Goal: Information Seeking & Learning: Find specific fact

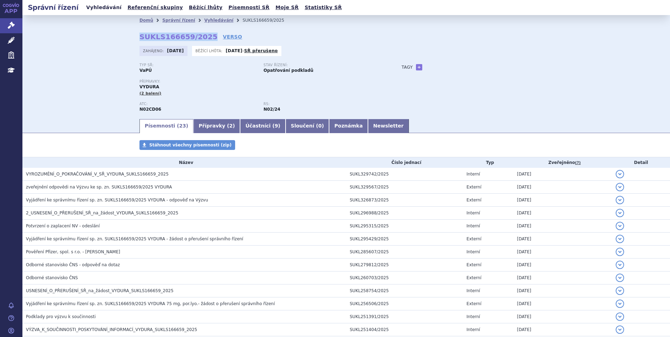
click at [89, 7] on link "Vyhledávání" at bounding box center [104, 7] width 40 height 9
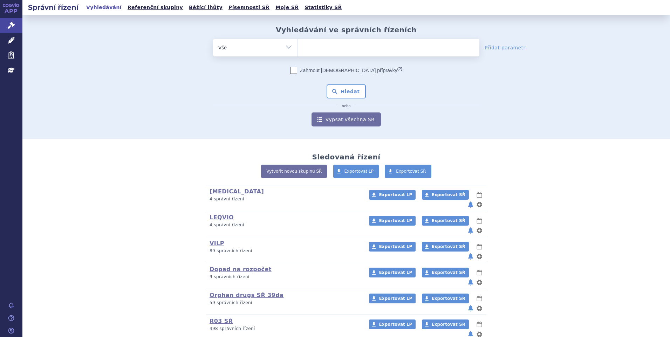
click at [345, 54] on span at bounding box center [388, 48] width 182 height 18
click at [297, 54] on select at bounding box center [297, 48] width 0 height 18
type input "po"
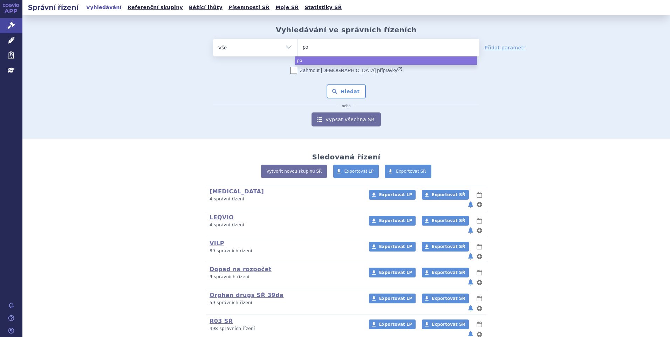
type input "p"
type input "ot"
type input "ote"
type input "otez"
type input "otezl"
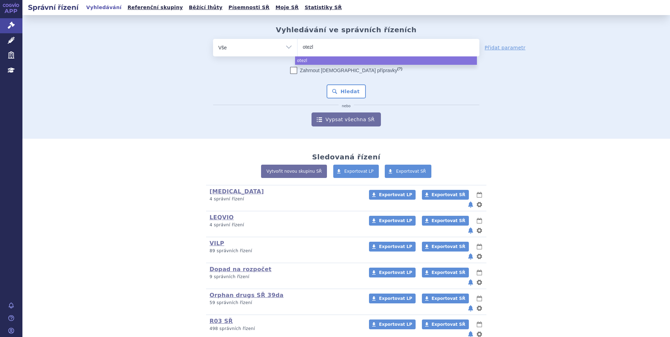
type input "otezla"
select select "otezla"
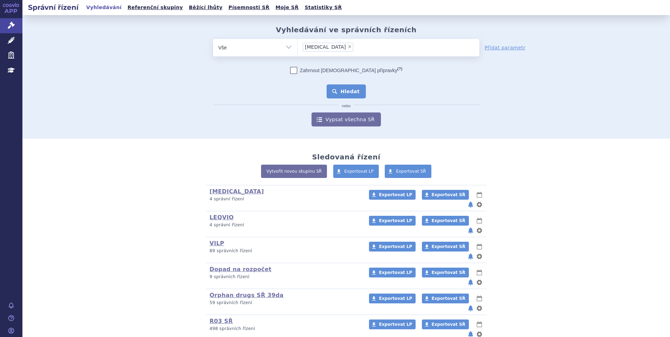
click at [338, 89] on button "Hledat" at bounding box center [346, 91] width 40 height 14
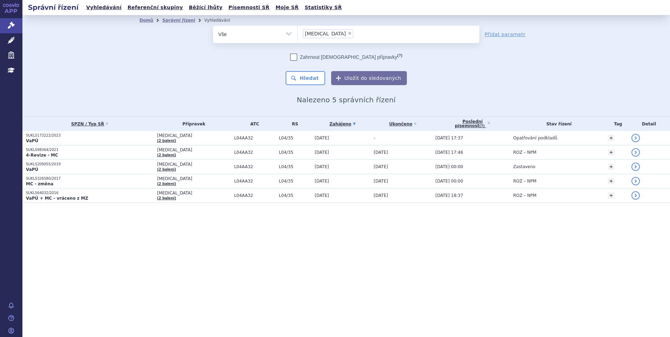
click at [347, 33] on span "×" at bounding box center [349, 33] width 4 height 4
click at [297, 33] on select "otezla" at bounding box center [297, 34] width 0 height 18
select select
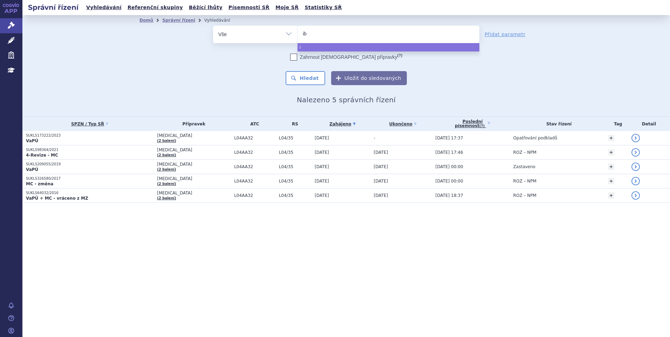
type input "ibr"
type input "ibra"
type input "ibranc"
type input "ibrance"
select select "ibrance"
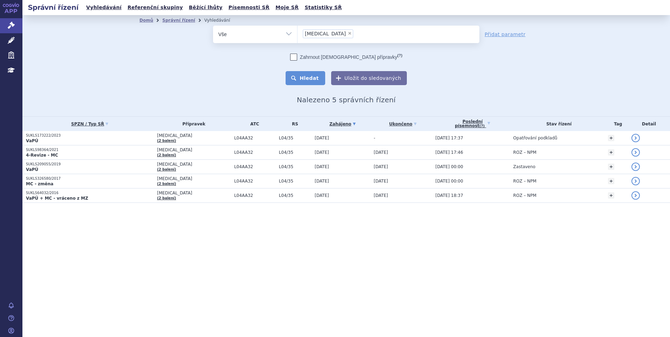
click at [304, 78] on button "Hledat" at bounding box center [305, 78] width 40 height 14
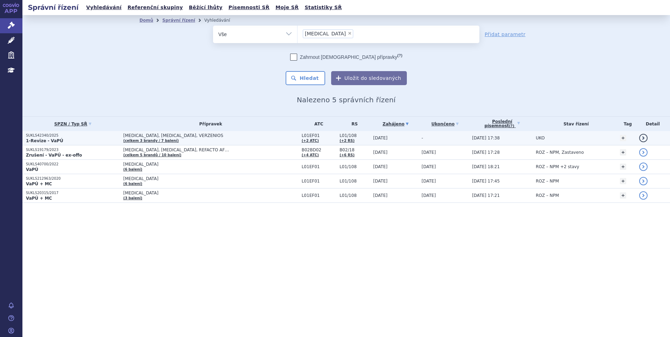
click at [102, 140] on p "1-Revize - VaPÚ" at bounding box center [73, 141] width 94 height 6
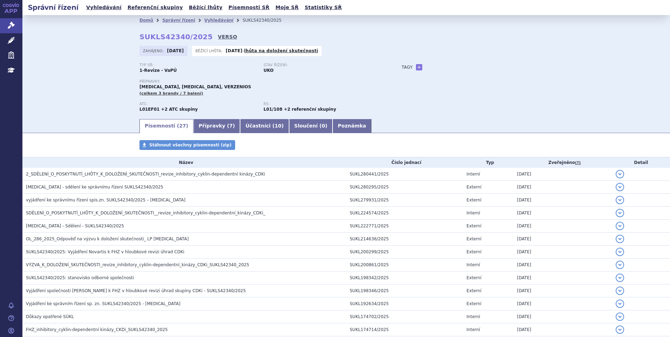
click at [218, 36] on link "VERSO" at bounding box center [227, 36] width 19 height 7
drag, startPoint x: 137, startPoint y: 36, endPoint x: 197, endPoint y: 40, distance: 60.3
click at [197, 40] on strong "SUKLS42340/2025" at bounding box center [175, 37] width 73 height 8
copy strong "SUKLS42340/2025"
